Goal: Check status

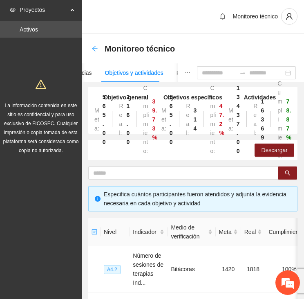
click at [92, 50] on icon "arrow-left" at bounding box center [95, 48] width 7 height 7
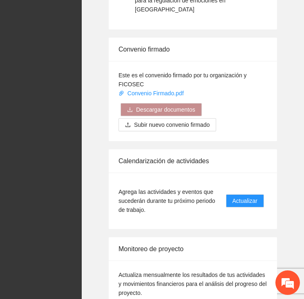
scroll to position [1346, 0]
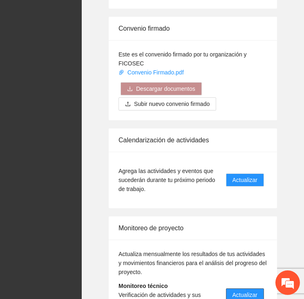
click at [253, 290] on span "Actualizar" at bounding box center [245, 294] width 25 height 9
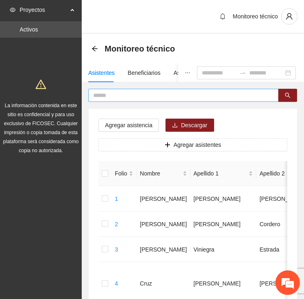
click at [115, 90] on span at bounding box center [183, 95] width 191 height 13
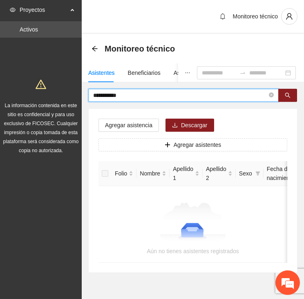
drag, startPoint x: 126, startPoint y: 94, endPoint x: 106, endPoint y: 94, distance: 19.2
click at [106, 94] on input "**********" at bounding box center [180, 95] width 174 height 9
click at [100, 94] on input "****" at bounding box center [180, 95] width 174 height 9
click at [102, 94] on input "****" at bounding box center [180, 95] width 174 height 9
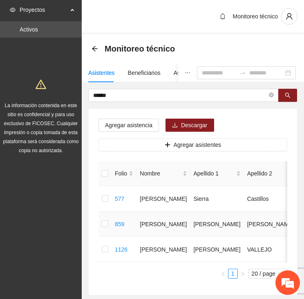
click at [111, 225] on td at bounding box center [105, 223] width 13 height 25
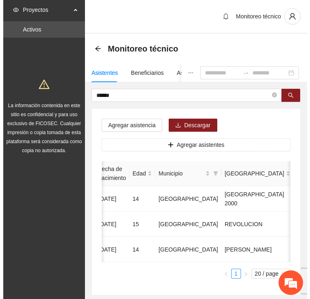
scroll to position [0, 241]
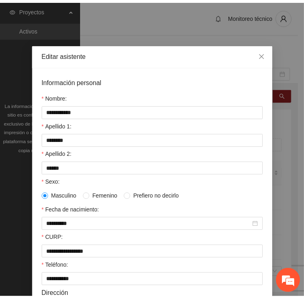
scroll to position [0, 0]
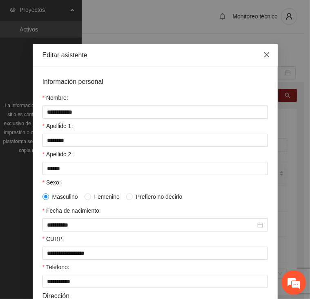
click at [270, 56] on span "Close" at bounding box center [267, 55] width 22 height 22
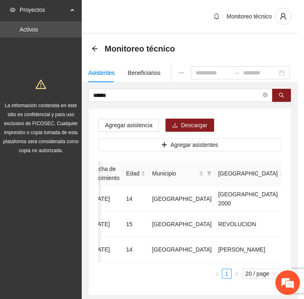
scroll to position [0, 235]
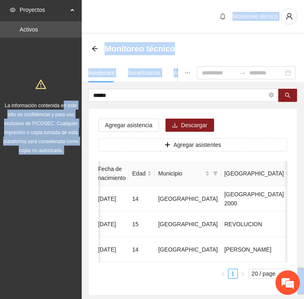
drag, startPoint x: 110, startPoint y: 90, endPoint x: 65, endPoint y: 94, distance: 45.1
click at [65, 94] on section "Proyectos Activos La información contenida en este sitio es confidencial y para…" at bounding box center [152, 172] width 304 height 344
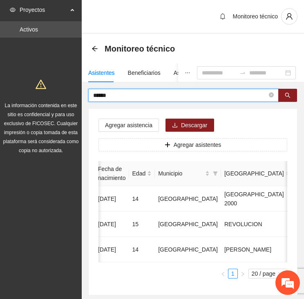
drag, startPoint x: 65, startPoint y: 94, endPoint x: 109, endPoint y: 95, distance: 44.6
click at [109, 95] on input "*****" at bounding box center [180, 95] width 174 height 9
drag, startPoint x: 83, startPoint y: 98, endPoint x: 67, endPoint y: 100, distance: 16.9
click at [67, 100] on section "Proyectos Activos La información contenida en este sitio es confidencial y para…" at bounding box center [152, 172] width 304 height 344
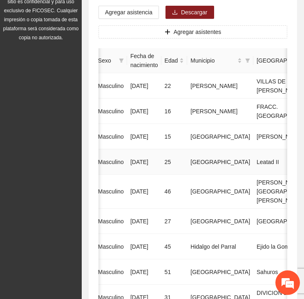
scroll to position [0, 0]
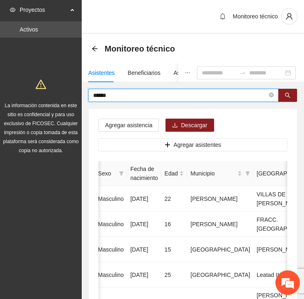
click at [121, 94] on input "******" at bounding box center [180, 95] width 174 height 9
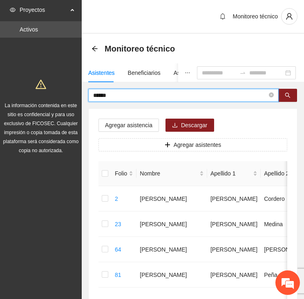
drag, startPoint x: 116, startPoint y: 94, endPoint x: 80, endPoint y: 98, distance: 36.6
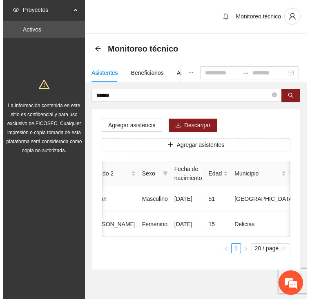
scroll to position [0, 229]
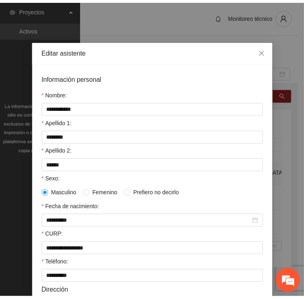
scroll to position [0, 0]
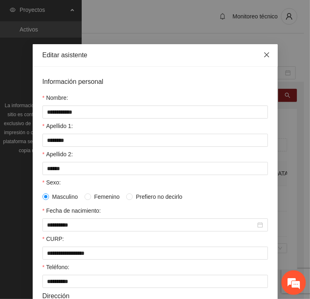
click at [264, 57] on icon "close" at bounding box center [267, 55] width 7 height 7
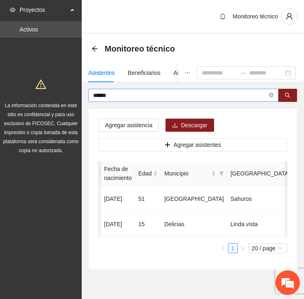
scroll to position [0, 223]
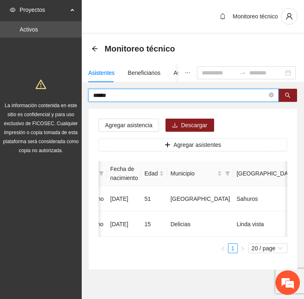
drag, startPoint x: 83, startPoint y: 99, endPoint x: 68, endPoint y: 98, distance: 15.6
click at [70, 99] on section "Proyectos Activos La información contenida en este sitio es confidencial y para…" at bounding box center [152, 159] width 304 height 319
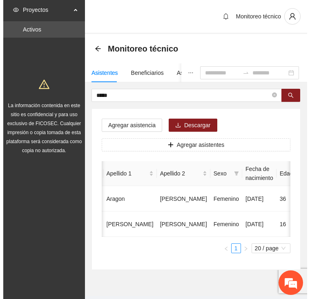
scroll to position [0, 229]
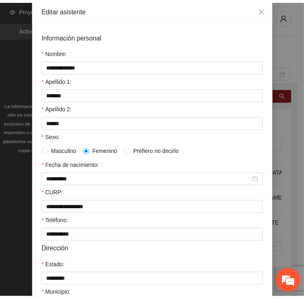
scroll to position [20, 0]
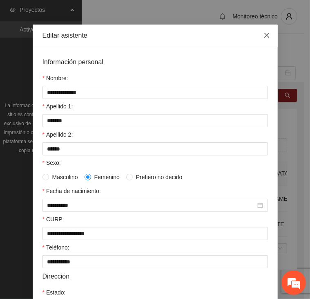
click at [266, 37] on icon "close" at bounding box center [267, 35] width 7 height 7
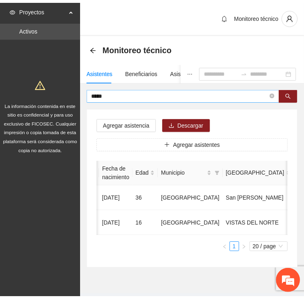
scroll to position [0, 223]
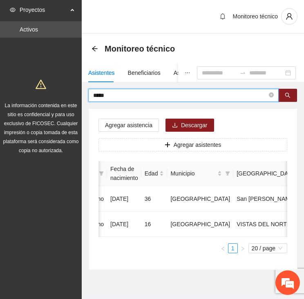
drag, startPoint x: 104, startPoint y: 94, endPoint x: 38, endPoint y: 101, distance: 66.5
click at [38, 101] on section "Proyectos Activos La información contenida en este sitio es confidencial y para…" at bounding box center [152, 159] width 304 height 319
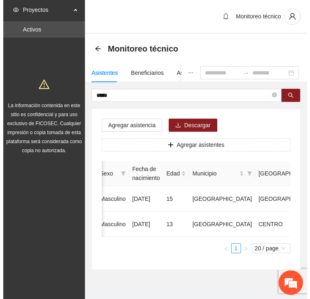
scroll to position [0, 221]
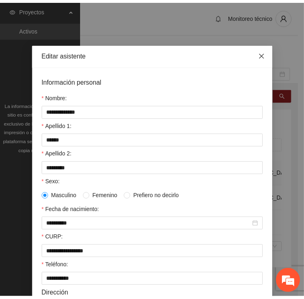
scroll to position [0, 0]
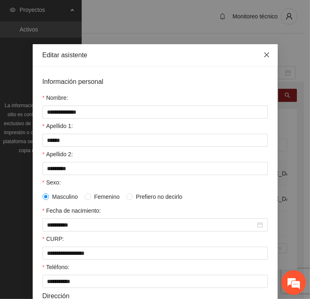
drag, startPoint x: 263, startPoint y: 50, endPoint x: 248, endPoint y: 59, distance: 17.4
click at [262, 52] on span "Close" at bounding box center [267, 55] width 22 height 22
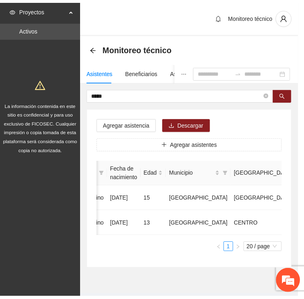
scroll to position [0, 214]
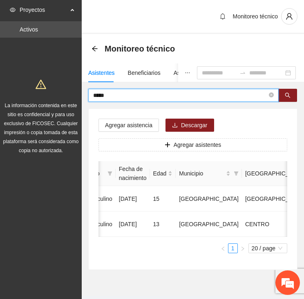
drag, startPoint x: 118, startPoint y: 94, endPoint x: 29, endPoint y: 104, distance: 89.3
click at [27, 105] on section "Proyectos Activos La información contenida en este sitio es confidencial y para…" at bounding box center [152, 159] width 304 height 319
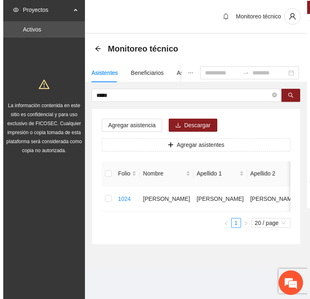
scroll to position [0, 223]
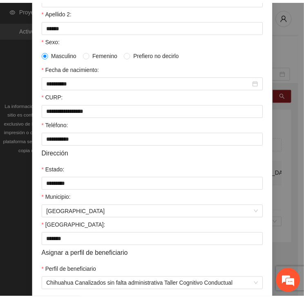
scroll to position [0, 0]
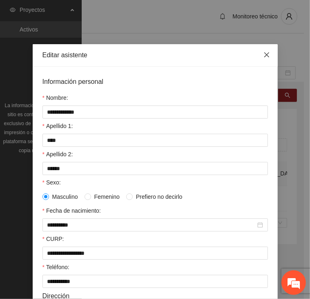
click at [267, 55] on icon "close" at bounding box center [267, 55] width 7 height 7
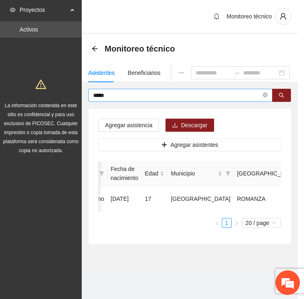
scroll to position [0, 216]
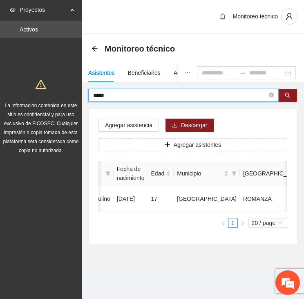
drag, startPoint x: 117, startPoint y: 95, endPoint x: 40, endPoint y: 94, distance: 76.9
click at [40, 94] on section "Proyectos Activos La información contenida en este sitio es confidencial y para…" at bounding box center [152, 149] width 304 height 299
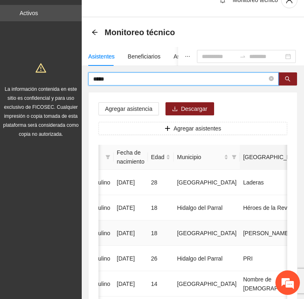
scroll to position [0, 0]
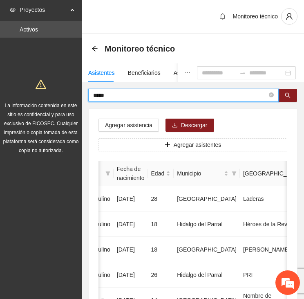
drag, startPoint x: 108, startPoint y: 95, endPoint x: 29, endPoint y: 97, distance: 79.4
click at [29, 97] on section "Proyectos Activos La información contenida en este sitio es confidencial y para…" at bounding box center [152, 286] width 304 height 573
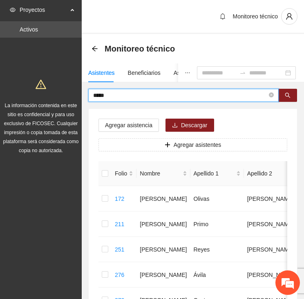
drag, startPoint x: 116, startPoint y: 93, endPoint x: 70, endPoint y: 91, distance: 46.3
click at [70, 91] on section "Proyectos Activos La información contenida en este sitio es confidencial y para…" at bounding box center [152, 286] width 304 height 573
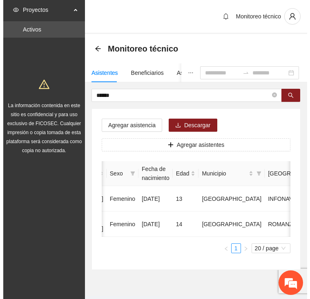
scroll to position [0, 232]
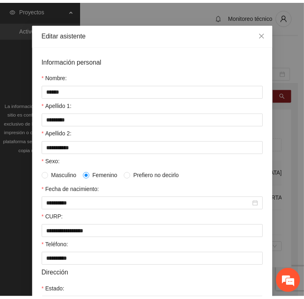
scroll to position [20, 0]
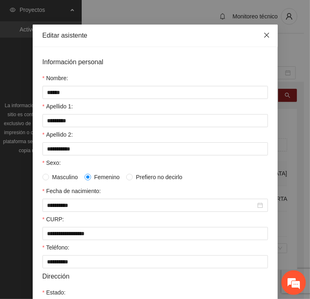
click at [264, 36] on icon "close" at bounding box center [266, 35] width 5 height 5
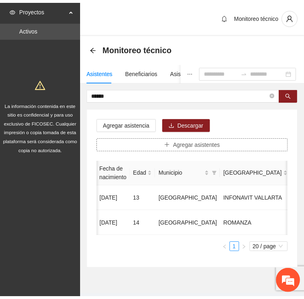
scroll to position [0, 225]
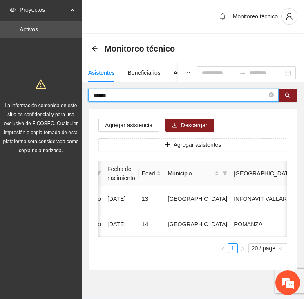
drag, startPoint x: 123, startPoint y: 91, endPoint x: 33, endPoint y: 88, distance: 90.4
click at [34, 89] on section "Proyectos Activos La información contenida en este sitio es confidencial y para…" at bounding box center [152, 159] width 304 height 319
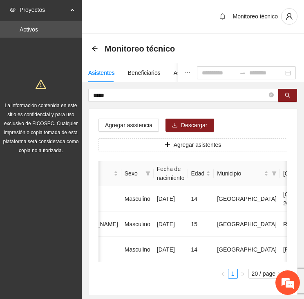
scroll to position [0, 0]
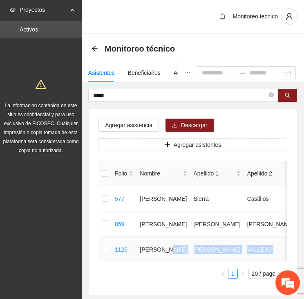
drag, startPoint x: 152, startPoint y: 261, endPoint x: 275, endPoint y: 254, distance: 123.3
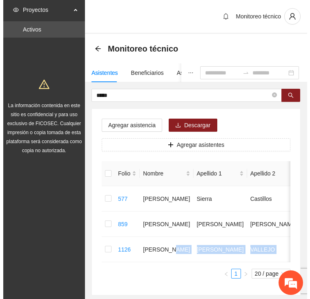
scroll to position [0, 241]
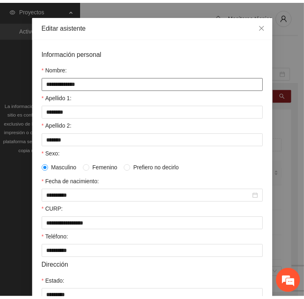
scroll to position [20, 0]
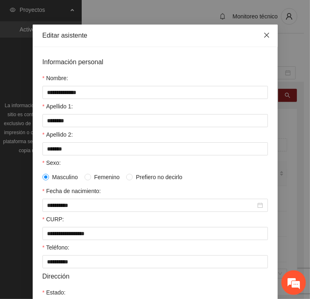
click at [263, 39] on span "Close" at bounding box center [267, 36] width 22 height 22
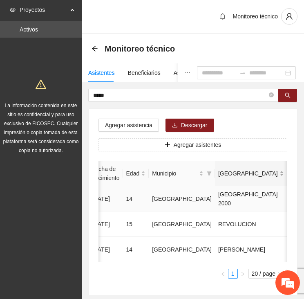
scroll to position [0, 235]
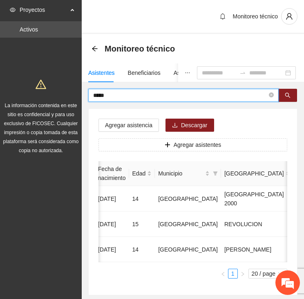
drag, startPoint x: 108, startPoint y: 94, endPoint x: 46, endPoint y: 92, distance: 62.2
click at [45, 92] on section "Proyectos Activos La información contenida en este sitio es confidencial y para…" at bounding box center [152, 172] width 304 height 344
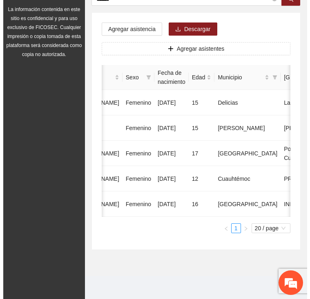
scroll to position [0, 232]
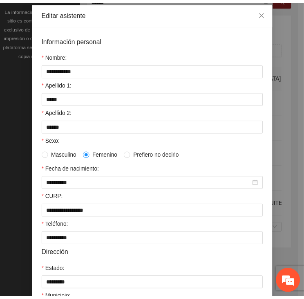
scroll to position [0, 0]
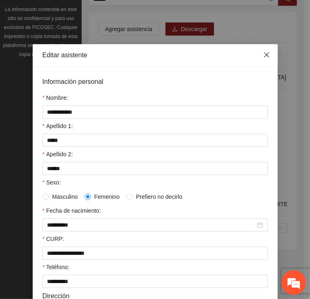
click at [264, 57] on icon "close" at bounding box center [266, 54] width 5 height 5
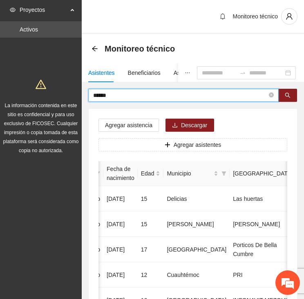
drag, startPoint x: 98, startPoint y: 95, endPoint x: 51, endPoint y: 87, distance: 47.8
click at [54, 87] on section "Proyectos Activos La información contenida en este sitio es confidencial y para…" at bounding box center [152, 197] width 304 height 395
type input "*"
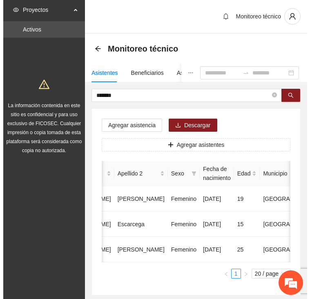
scroll to position [0, 235]
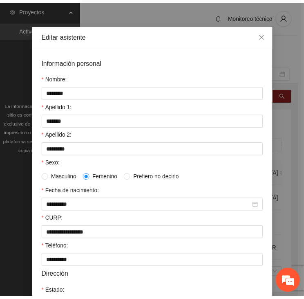
scroll to position [0, 0]
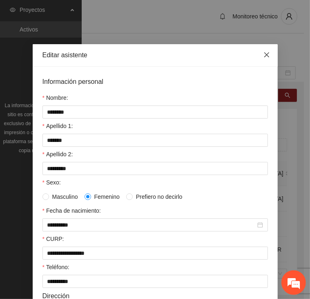
click at [267, 54] on icon "close" at bounding box center [267, 55] width 7 height 7
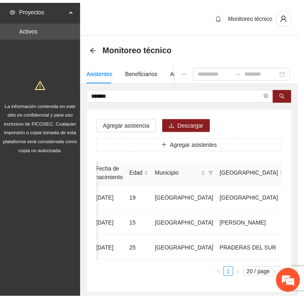
scroll to position [0, 229]
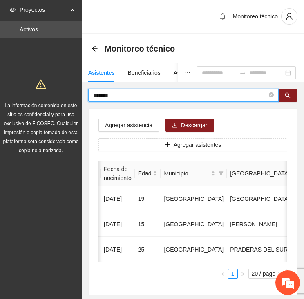
drag, startPoint x: 121, startPoint y: 93, endPoint x: 79, endPoint y: 86, distance: 42.2
click at [79, 86] on section "Proyectos Activos La información contenida en este sitio es confidencial y para…" at bounding box center [152, 172] width 304 height 344
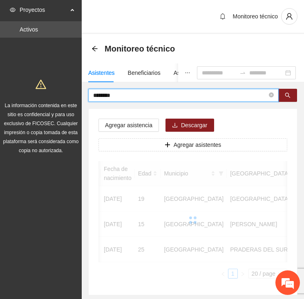
scroll to position [0, 186]
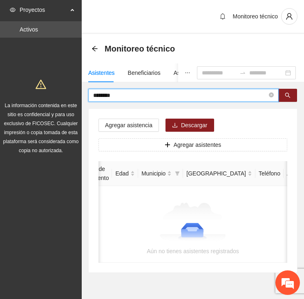
drag, startPoint x: 76, startPoint y: 96, endPoint x: 69, endPoint y: 96, distance: 7.0
click at [69, 96] on section "Proyectos Activos La información contenida en este sitio es confidencial y para…" at bounding box center [152, 161] width 304 height 322
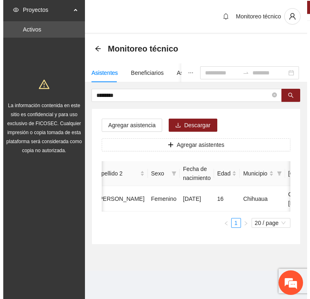
scroll to position [0, 225]
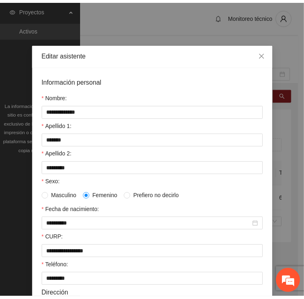
scroll to position [0, 0]
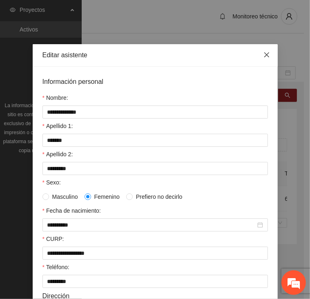
drag, startPoint x: 267, startPoint y: 55, endPoint x: 237, endPoint y: 59, distance: 30.6
click at [267, 54] on span "Close" at bounding box center [267, 55] width 22 height 22
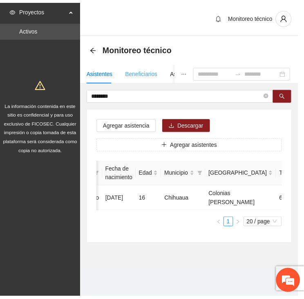
scroll to position [0, 219]
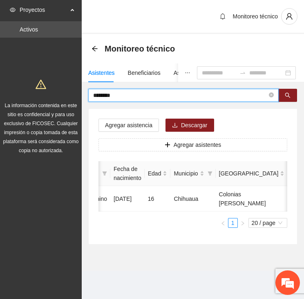
drag, startPoint x: 80, startPoint y: 98, endPoint x: 58, endPoint y: 97, distance: 22.5
click at [58, 97] on section "Proyectos Activos La información contenida en este sitio es confidencial y para…" at bounding box center [152, 149] width 304 height 299
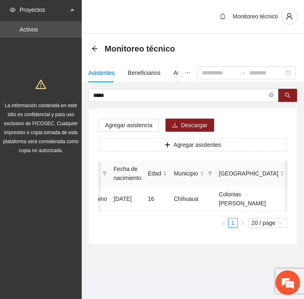
scroll to position [0, 0]
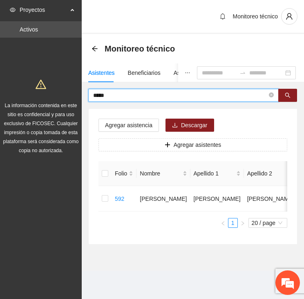
click at [121, 91] on input "*****" at bounding box center [180, 95] width 174 height 9
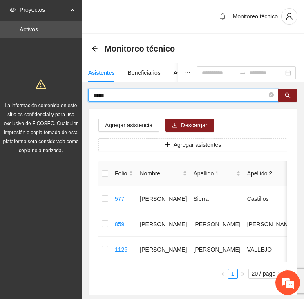
click at [103, 94] on input "*****" at bounding box center [180, 95] width 174 height 9
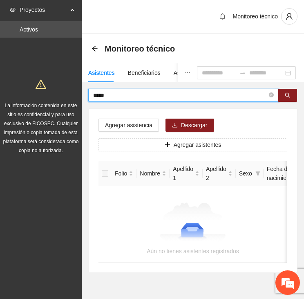
click at [101, 94] on input "*****" at bounding box center [180, 95] width 174 height 9
click at [119, 94] on input "******" at bounding box center [180, 95] width 174 height 9
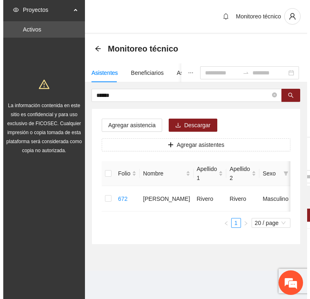
scroll to position [0, 229]
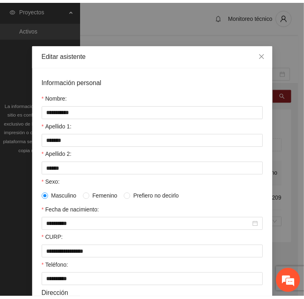
scroll to position [0, 0]
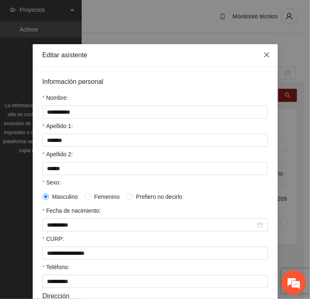
drag, startPoint x: 261, startPoint y: 57, endPoint x: 258, endPoint y: 67, distance: 10.3
click at [264, 56] on icon "close" at bounding box center [267, 55] width 7 height 7
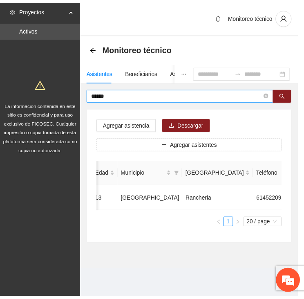
scroll to position [0, 223]
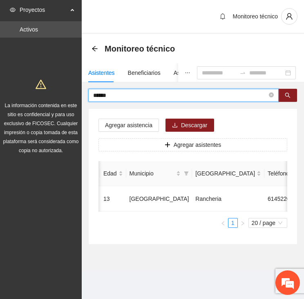
drag, startPoint x: 106, startPoint y: 91, endPoint x: 68, endPoint y: 90, distance: 38.5
click at [69, 88] on section "Proyectos Activos La información contenida en este sitio es confidencial y para…" at bounding box center [152, 149] width 304 height 299
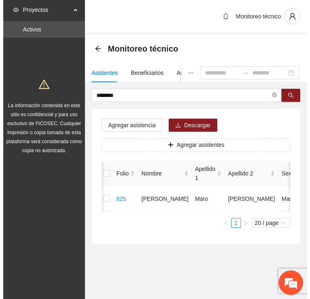
scroll to position [0, 229]
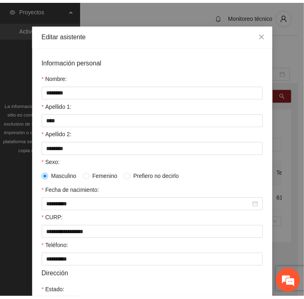
scroll to position [0, 0]
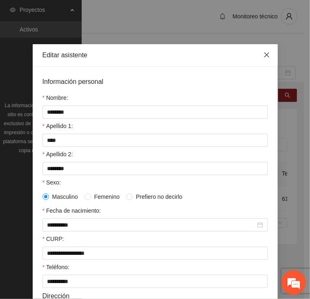
click at [257, 53] on span "Close" at bounding box center [267, 55] width 22 height 22
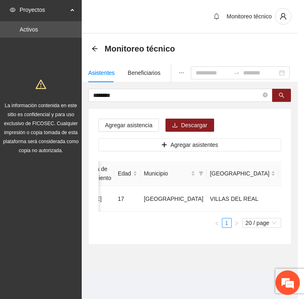
scroll to position [0, 223]
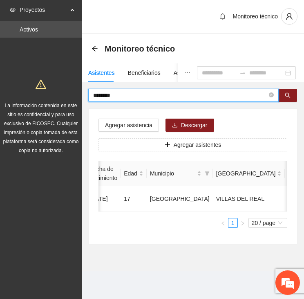
drag, startPoint x: 141, startPoint y: 92, endPoint x: 44, endPoint y: 95, distance: 96.6
click at [44, 95] on section "Proyectos Activos La información contenida en este sitio es confidencial y para…" at bounding box center [152, 149] width 304 height 299
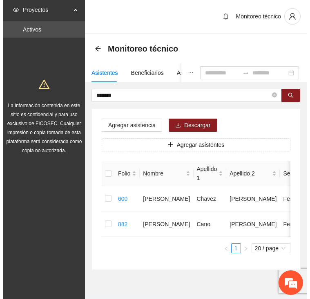
scroll to position [0, 229]
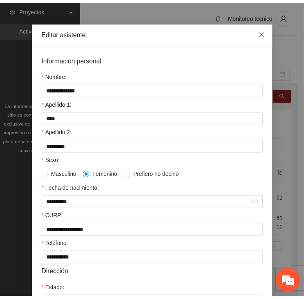
scroll to position [20, 0]
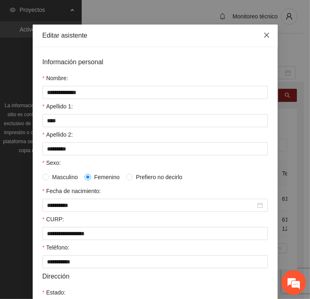
drag, startPoint x: 265, startPoint y: 31, endPoint x: 258, endPoint y: 53, distance: 23.0
click at [265, 31] on span "Close" at bounding box center [267, 36] width 22 height 22
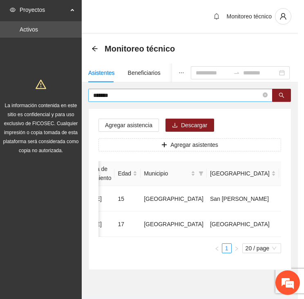
scroll to position [0, 223]
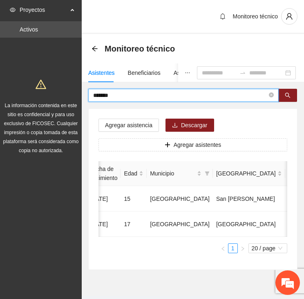
drag, startPoint x: 105, startPoint y: 98, endPoint x: 69, endPoint y: 97, distance: 36.0
click at [69, 97] on section "Proyectos Activos La información contenida en este sitio es confidencial y para…" at bounding box center [152, 159] width 304 height 319
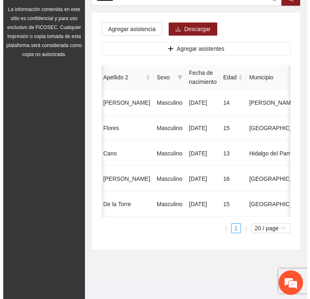
scroll to position [0, 232]
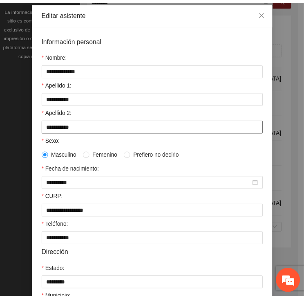
scroll to position [41, 0]
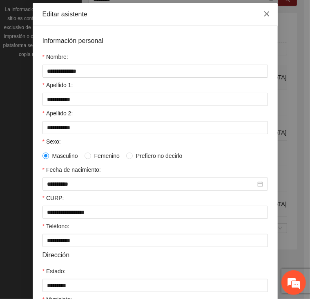
drag, startPoint x: 263, startPoint y: 11, endPoint x: 259, endPoint y: 10, distance: 4.6
click at [264, 11] on icon "close" at bounding box center [267, 14] width 7 height 7
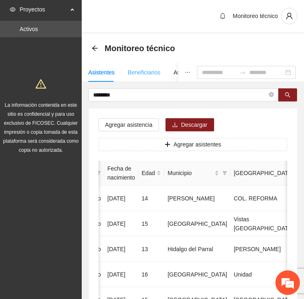
scroll to position [0, 0]
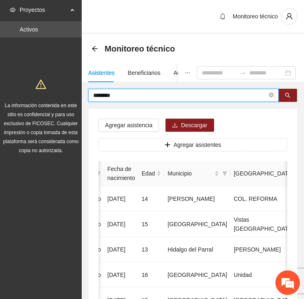
drag, startPoint x: 135, startPoint y: 94, endPoint x: 29, endPoint y: 85, distance: 106.3
click at [27, 86] on section "Proyectos Activos La información contenida en este sitio es confidencial y para…" at bounding box center [152, 197] width 304 height 395
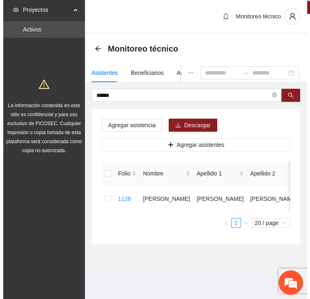
scroll to position [0, 229]
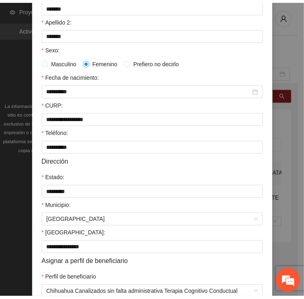
scroll to position [20, 0]
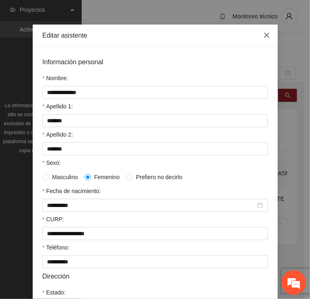
click at [264, 32] on icon "close" at bounding box center [267, 35] width 7 height 7
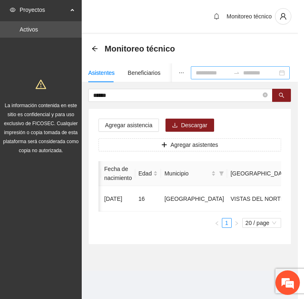
scroll to position [0, 223]
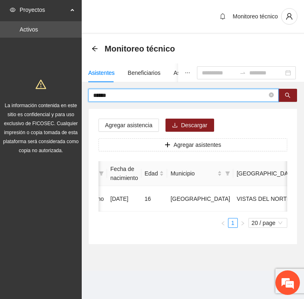
drag, startPoint x: 96, startPoint y: 94, endPoint x: 45, endPoint y: 96, distance: 51.2
click at [45, 96] on section "Proyectos Activos La información contenida en este sitio es confidencial y para…" at bounding box center [152, 149] width 304 height 299
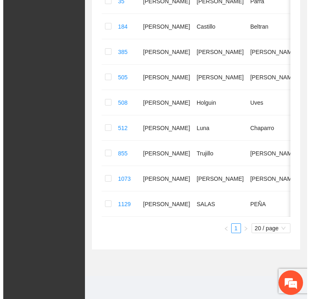
scroll to position [0, 232]
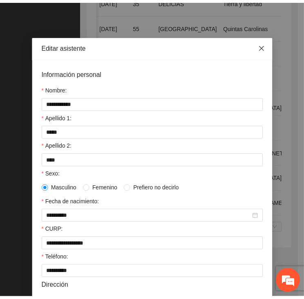
scroll to position [0, 0]
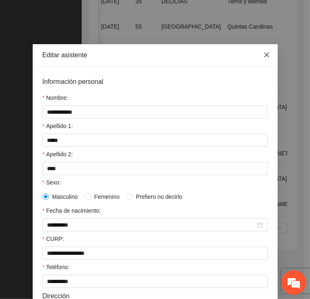
drag, startPoint x: 267, startPoint y: 53, endPoint x: 258, endPoint y: 55, distance: 8.8
click at [266, 53] on icon "close" at bounding box center [267, 55] width 7 height 7
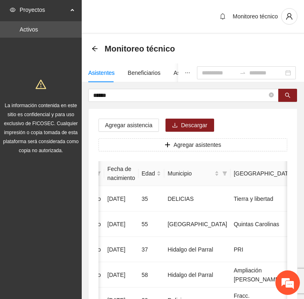
drag, startPoint x: 118, startPoint y: 94, endPoint x: 46, endPoint y: 96, distance: 72.4
click at [46, 96] on section "Proyectos Activos La información contenida en este sitio es confidencial y para…" at bounding box center [152, 248] width 304 height 497
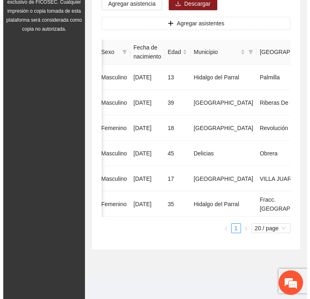
scroll to position [0, 235]
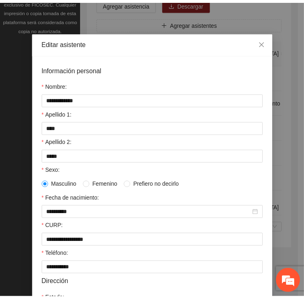
scroll to position [0, 0]
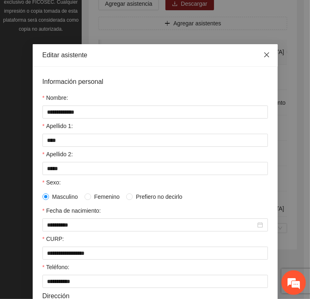
drag, startPoint x: 261, startPoint y: 53, endPoint x: 254, endPoint y: 77, distance: 25.6
click at [264, 53] on icon "close" at bounding box center [267, 55] width 7 height 7
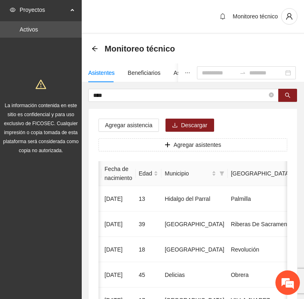
drag, startPoint x: 106, startPoint y: 96, endPoint x: 45, endPoint y: 94, distance: 60.6
click at [45, 94] on section "Proyectos Activos La información contenida en este sitio es confidencial y para…" at bounding box center [152, 210] width 304 height 420
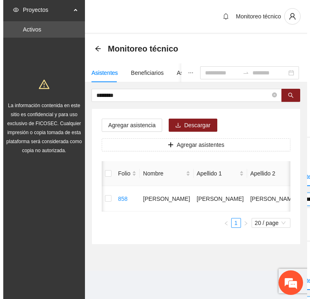
scroll to position [0, 229]
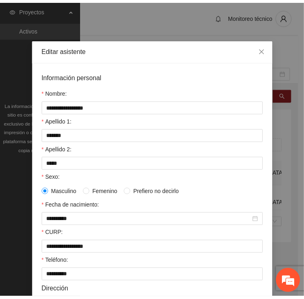
scroll to position [0, 0]
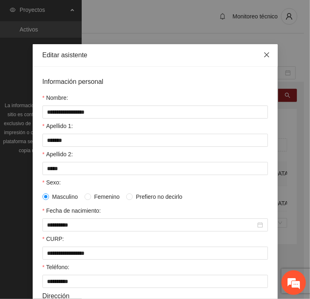
drag, startPoint x: 262, startPoint y: 57, endPoint x: 252, endPoint y: 63, distance: 12.5
click at [264, 56] on icon "close" at bounding box center [266, 54] width 5 height 5
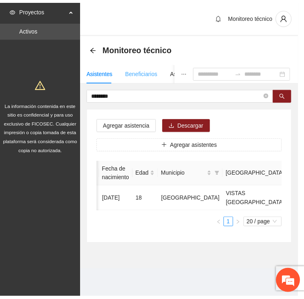
scroll to position [0, 223]
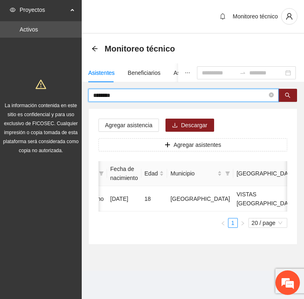
drag, startPoint x: 124, startPoint y: 94, endPoint x: 77, endPoint y: 93, distance: 47.4
click at [77, 93] on section "Proyectos Activos La información contenida en este sitio es confidencial y para…" at bounding box center [152, 149] width 304 height 299
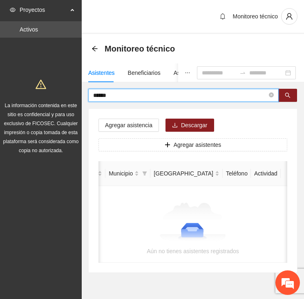
scroll to position [0, 186]
drag, startPoint x: 85, startPoint y: 94, endPoint x: 68, endPoint y: 93, distance: 17.2
click at [68, 93] on section "Proyectos Activos La información contenida en este sitio es confidencial y para…" at bounding box center [152, 161] width 304 height 322
type input "*****"
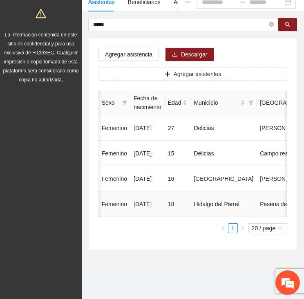
scroll to position [0, 200]
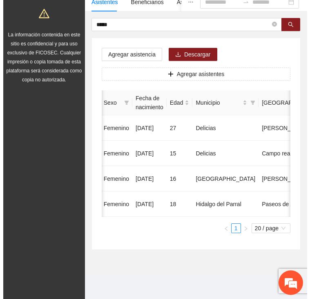
scroll to position [0, 231]
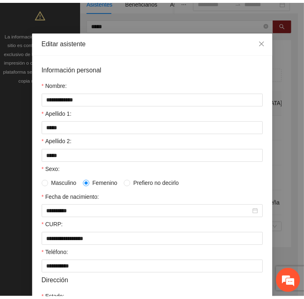
scroll to position [0, 0]
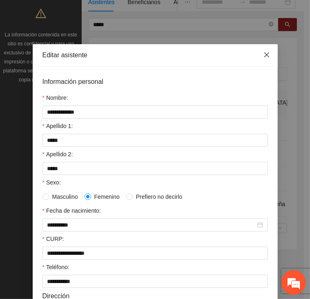
click at [268, 54] on span "Close" at bounding box center [267, 55] width 22 height 22
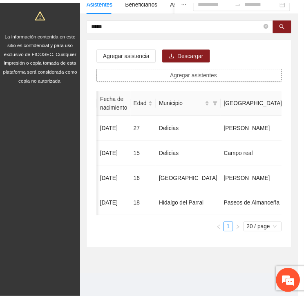
scroll to position [0, 224]
